Goal: Task Accomplishment & Management: Manage account settings

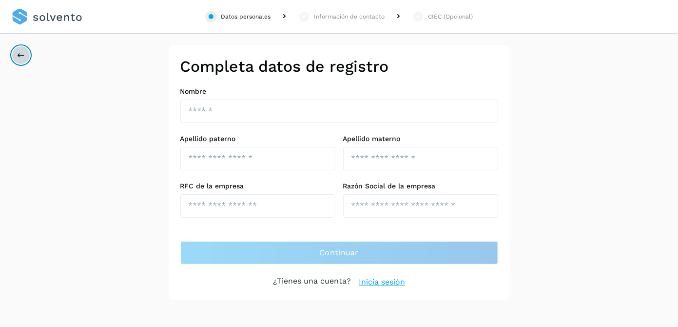
click at [16, 52] on button at bounding box center [21, 55] width 19 height 19
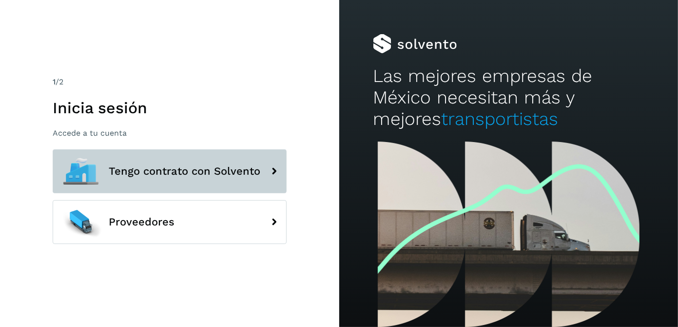
click at [224, 178] on button "Tengo contrato con Solvento" at bounding box center [170, 171] width 234 height 44
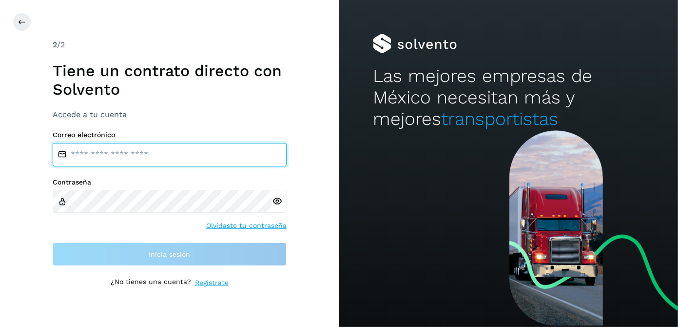
click at [126, 160] on input "email" at bounding box center [170, 154] width 234 height 23
click at [124, 157] on input "email" at bounding box center [170, 154] width 234 height 23
type input "**********"
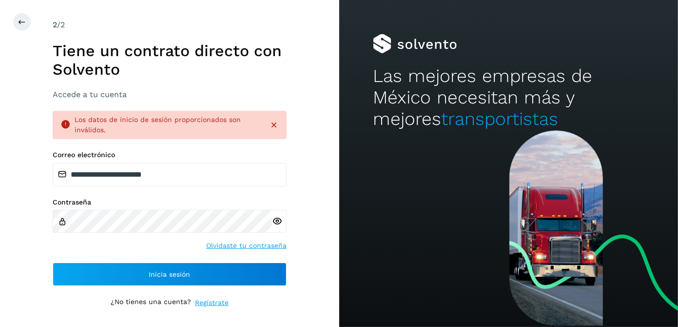
click at [231, 243] on link "Olvidaste tu contraseña" at bounding box center [246, 245] width 80 height 10
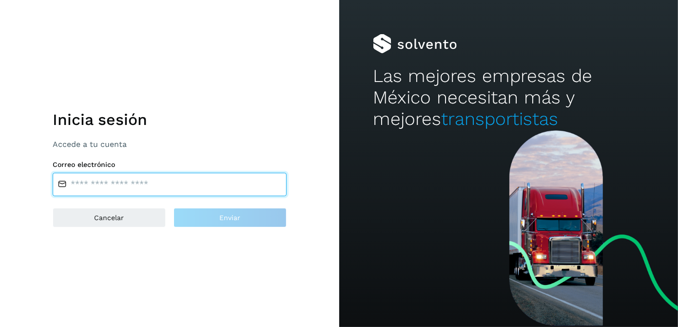
click at [106, 179] on input "email" at bounding box center [170, 184] width 234 height 23
type input "**********"
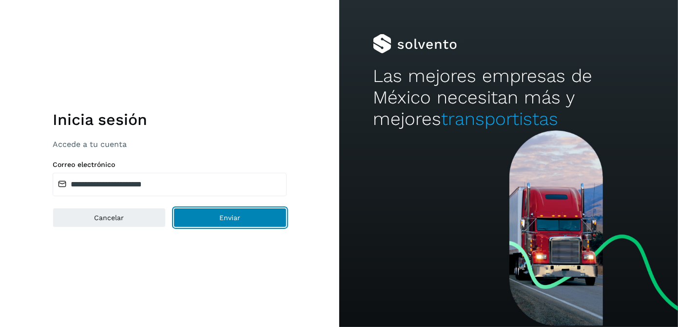
click at [212, 219] on button "Enviar" at bounding box center [230, 218] width 113 height 20
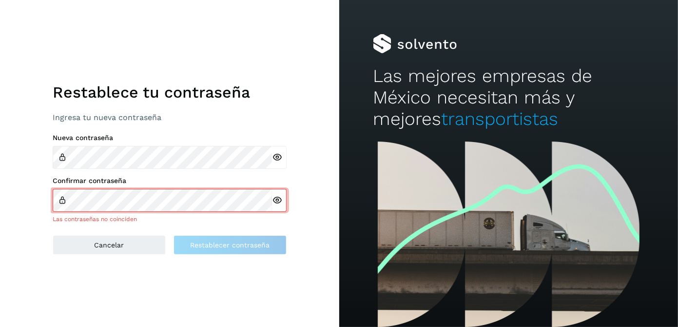
click at [279, 158] on icon at bounding box center [277, 157] width 10 height 10
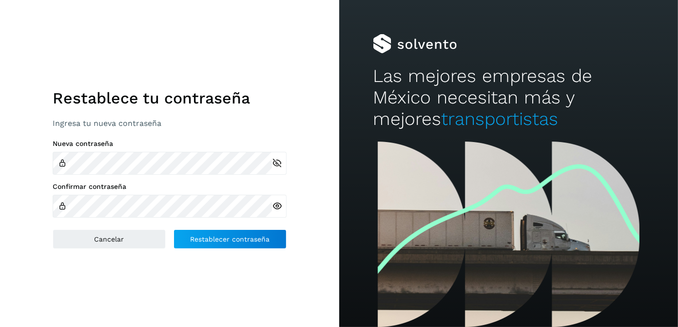
click at [274, 204] on icon at bounding box center [277, 206] width 10 height 10
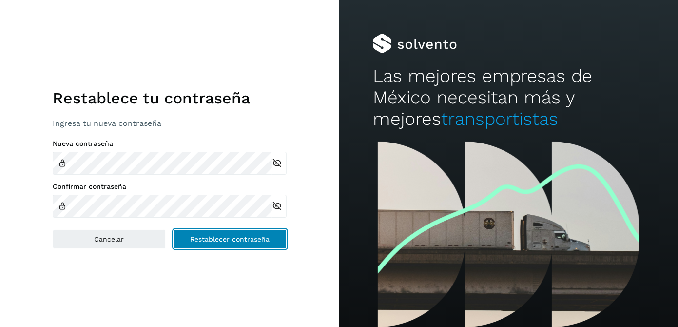
click at [264, 236] on span "Restablecer contraseña" at bounding box center [229, 239] width 79 height 7
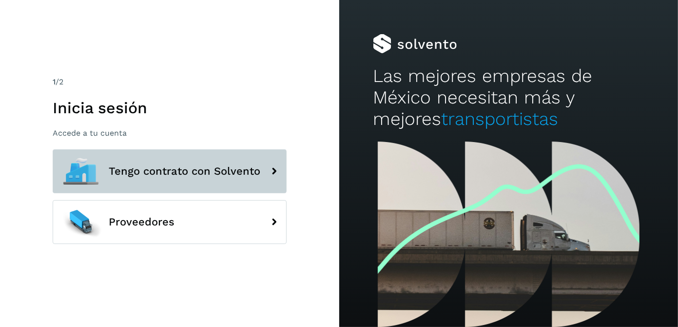
click at [240, 173] on span "Tengo contrato con Solvento" at bounding box center [185, 171] width 152 height 12
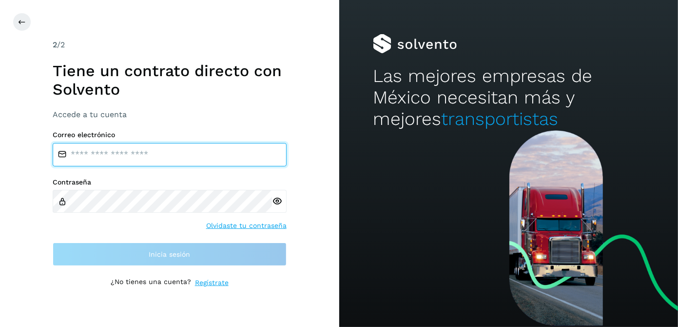
click at [157, 148] on input "email" at bounding box center [170, 154] width 234 height 23
type input "**********"
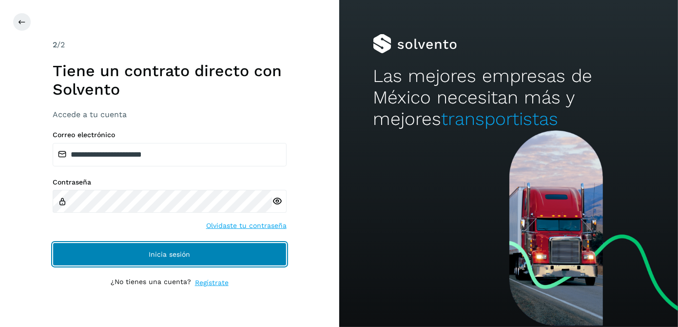
click at [173, 253] on span "Inicia sesión" at bounding box center [169, 254] width 41 height 7
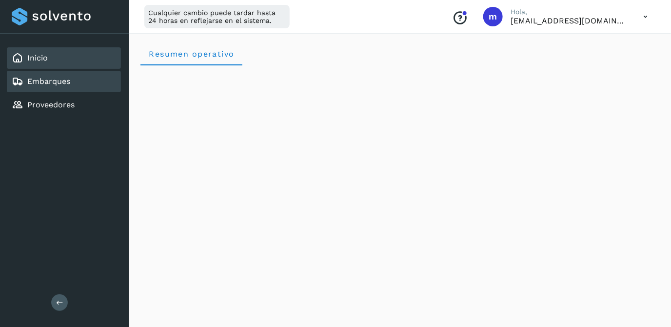
click at [38, 80] on link "Embarques" at bounding box center [48, 81] width 43 height 9
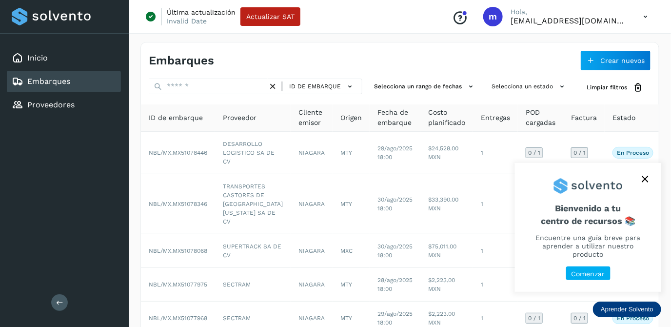
click at [648, 182] on icon "close," at bounding box center [645, 179] width 7 height 7
